Goal: Task Accomplishment & Management: Manage account settings

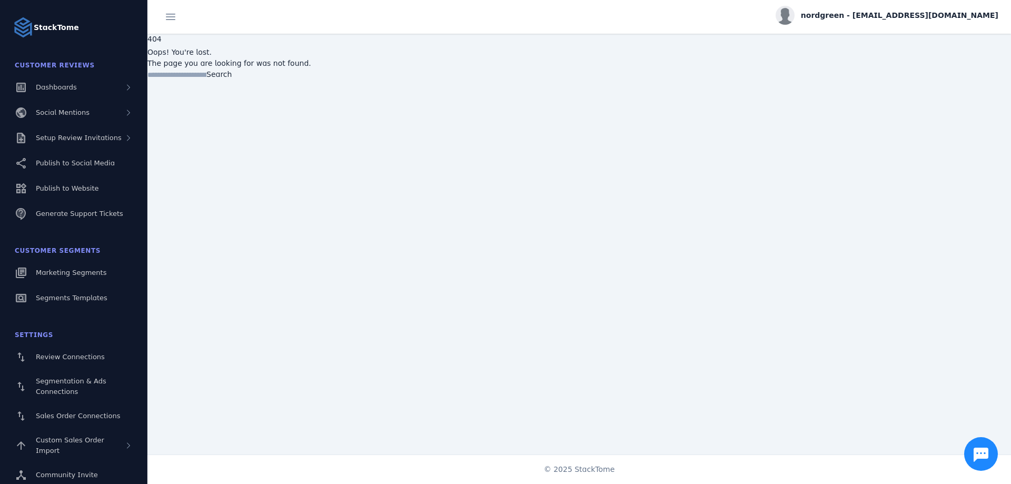
click at [921, 17] on span "nordgreen - [EMAIL_ADDRESS][DOMAIN_NAME]" at bounding box center [899, 15] width 197 height 11
click at [940, 68] on mat-icon "assignment" at bounding box center [937, 67] width 13 height 13
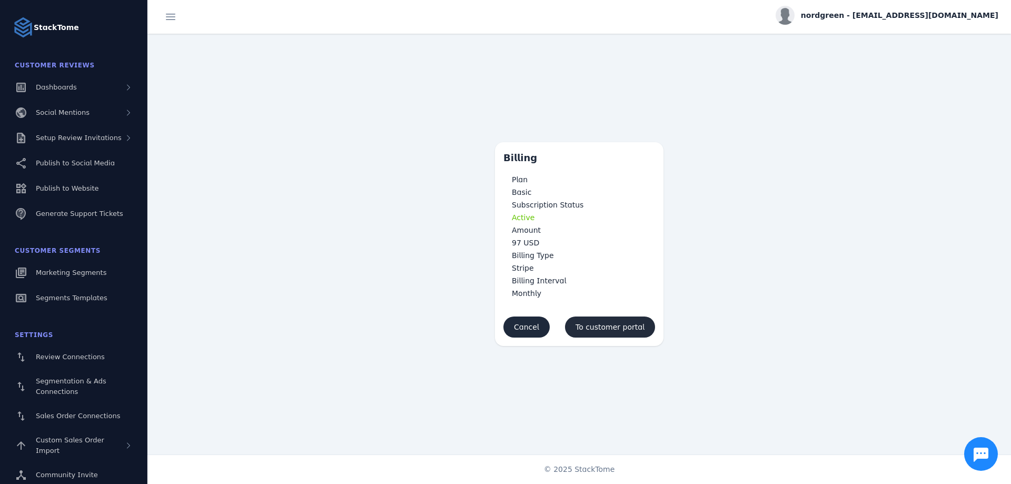
click at [644, 330] on span "To customer portal" at bounding box center [610, 326] width 69 height 7
